Goal: Register for event/course

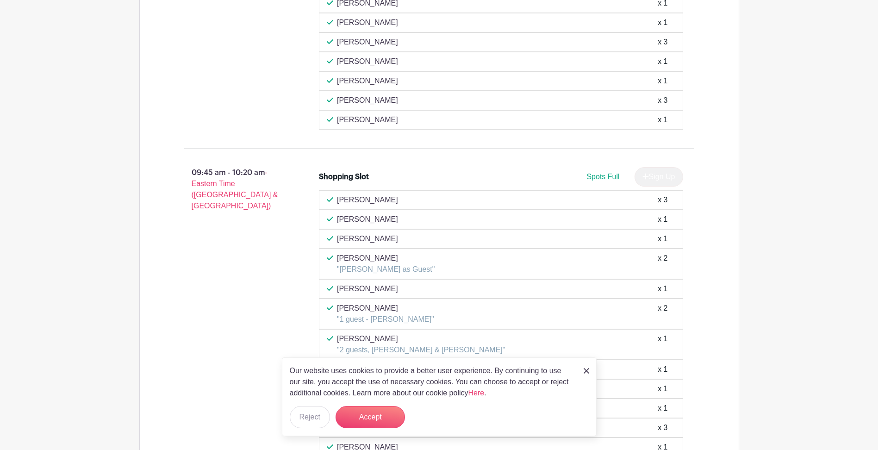
scroll to position [1436, 0]
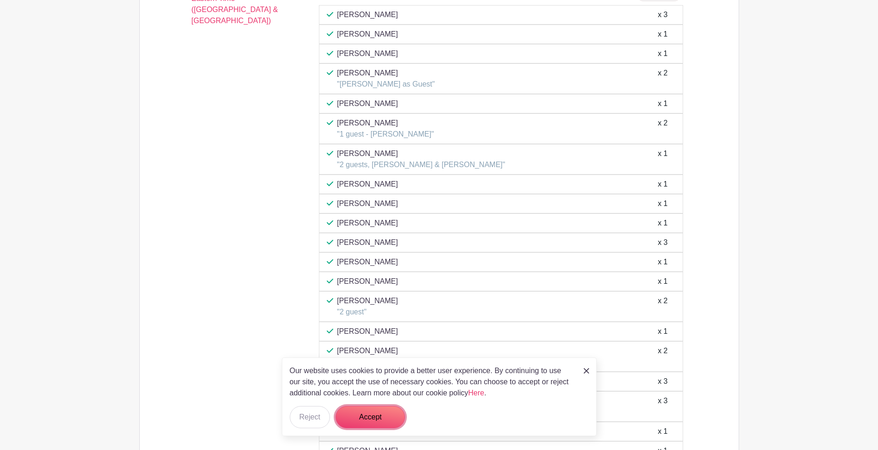
click at [386, 415] on button "Accept" at bounding box center [370, 417] width 69 height 22
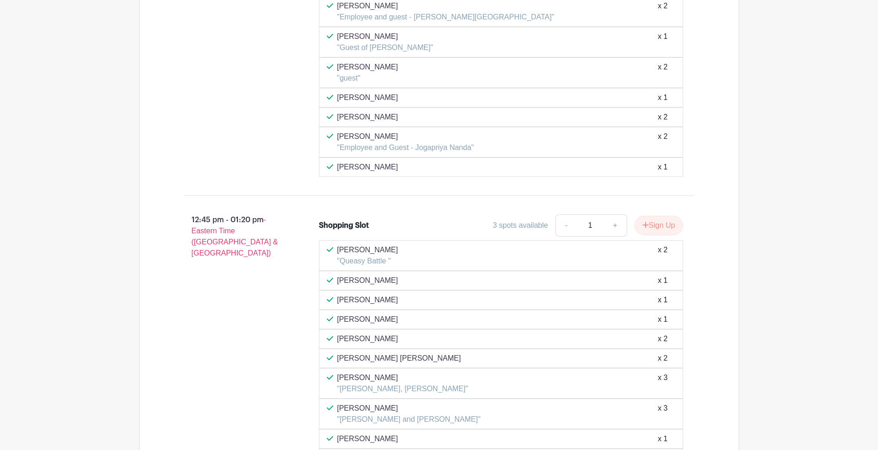
scroll to position [3606, 0]
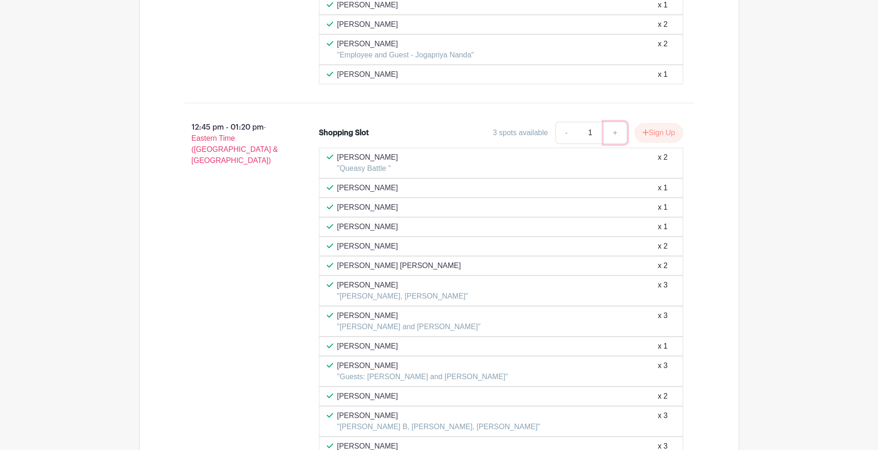
click at [616, 136] on link "+" at bounding box center [615, 133] width 23 height 22
click at [563, 135] on link "-" at bounding box center [566, 133] width 21 height 22
type input "1"
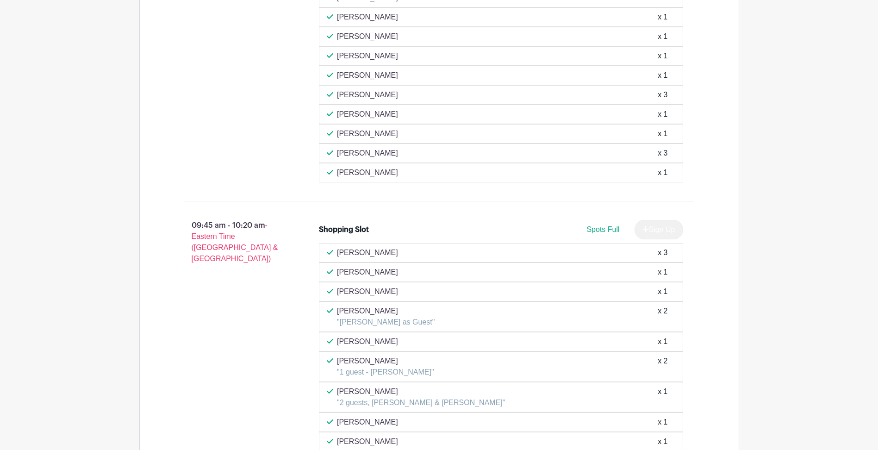
scroll to position [827, 0]
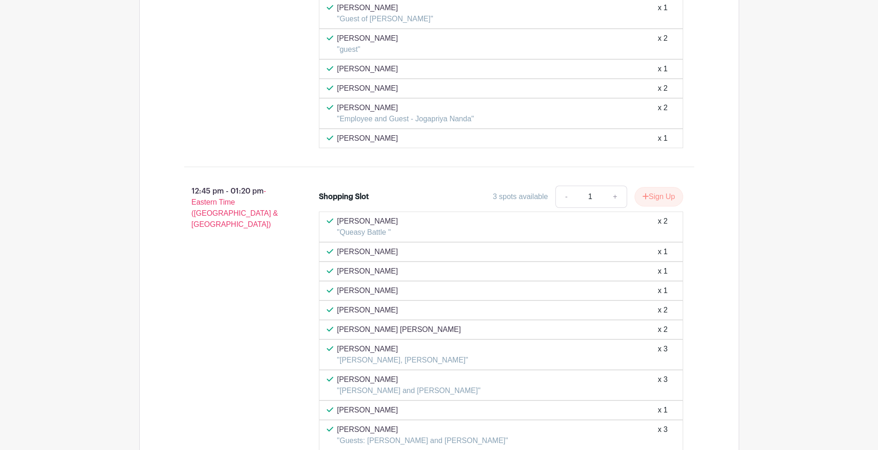
scroll to position [3603, 0]
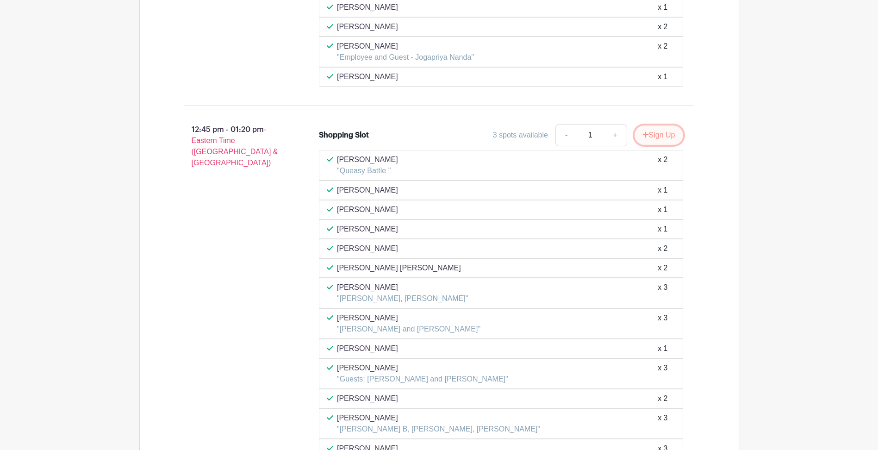
click at [647, 133] on button "Sign Up" at bounding box center [659, 134] width 49 height 19
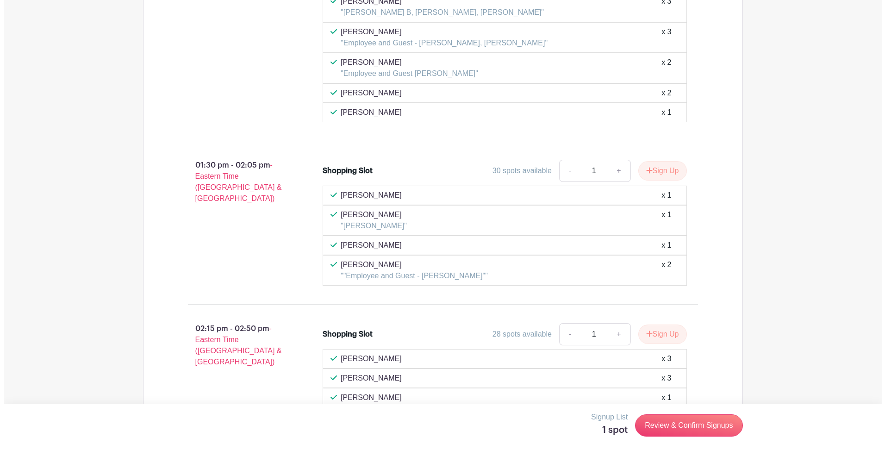
scroll to position [4113, 0]
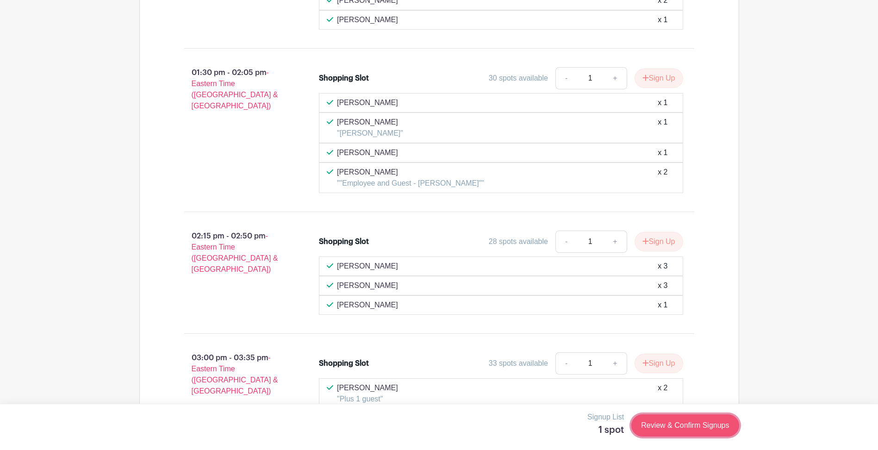
click at [692, 431] on link "Review & Confirm Signups" at bounding box center [685, 425] width 107 height 22
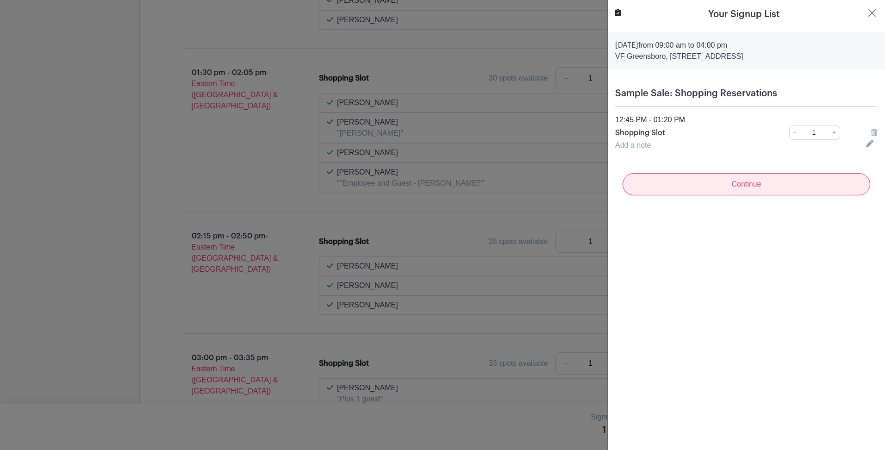
click at [741, 187] on input "Continue" at bounding box center [747, 184] width 248 height 22
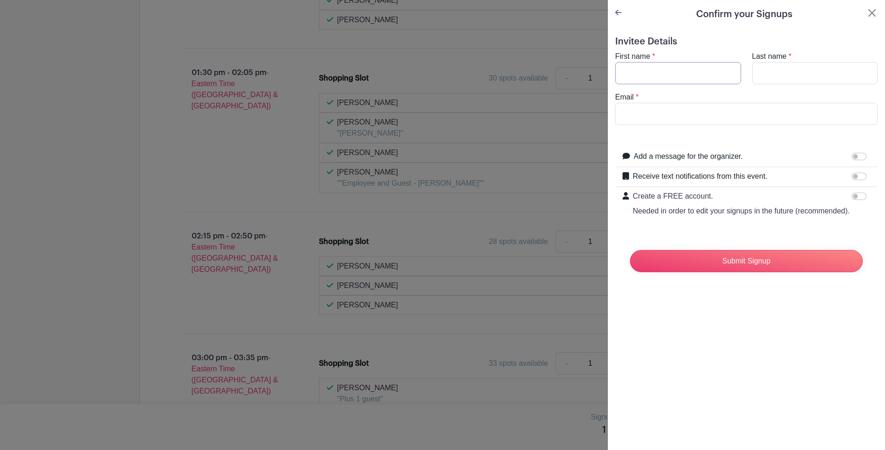
click at [677, 78] on input "First name" at bounding box center [678, 73] width 126 height 22
type input "Bryce"
type input "[PERSON_NAME]"
click at [667, 111] on input "[EMAIL_ADDRESS][PERSON_NAME][DOMAIN_NAME]" at bounding box center [746, 114] width 263 height 22
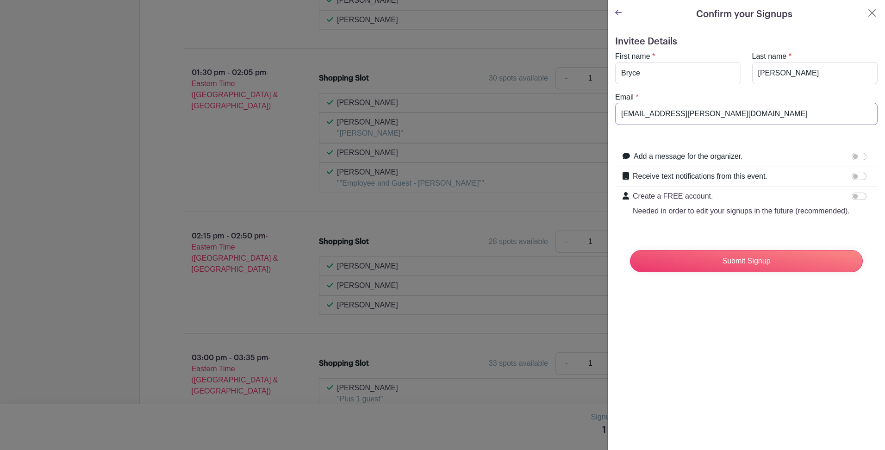
click at [667, 111] on input "[EMAIL_ADDRESS][PERSON_NAME][DOMAIN_NAME]" at bounding box center [746, 114] width 263 height 22
type input "[EMAIL_ADDRESS][DOMAIN_NAME]"
click at [763, 272] on input "Submit Signup" at bounding box center [746, 261] width 233 height 22
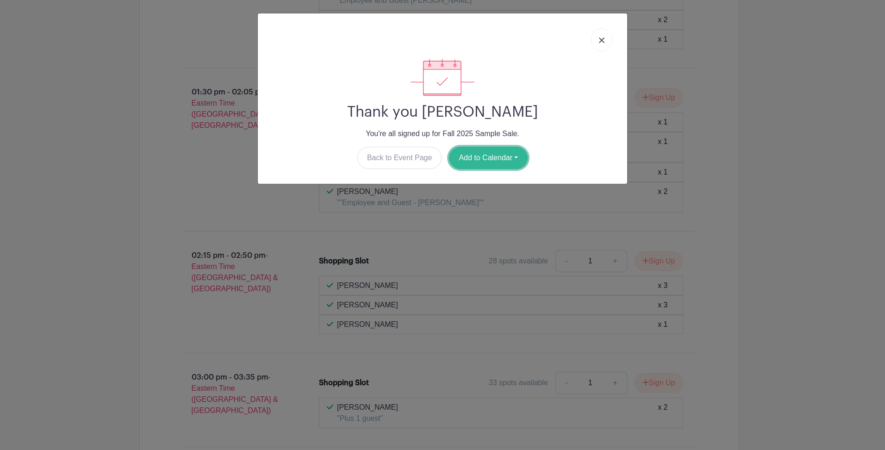
click at [481, 157] on button "Add to Calendar" at bounding box center [488, 158] width 79 height 22
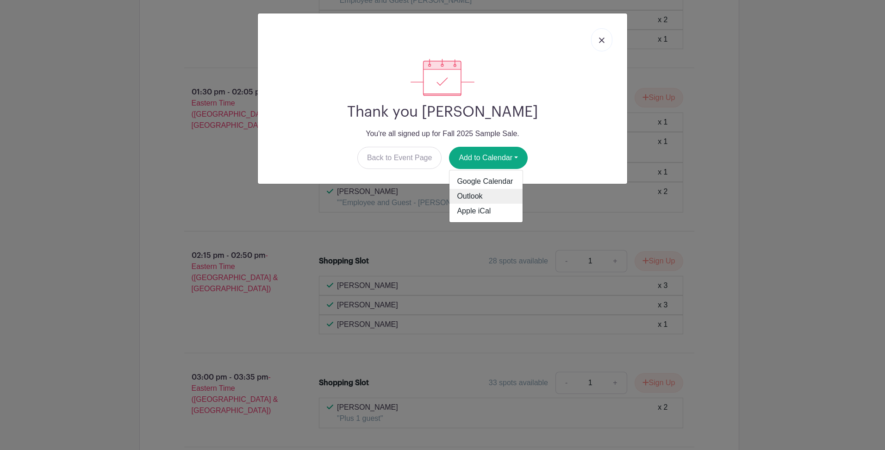
click at [482, 195] on link "Outlook" at bounding box center [486, 196] width 73 height 15
